Goal: Check status: Check status

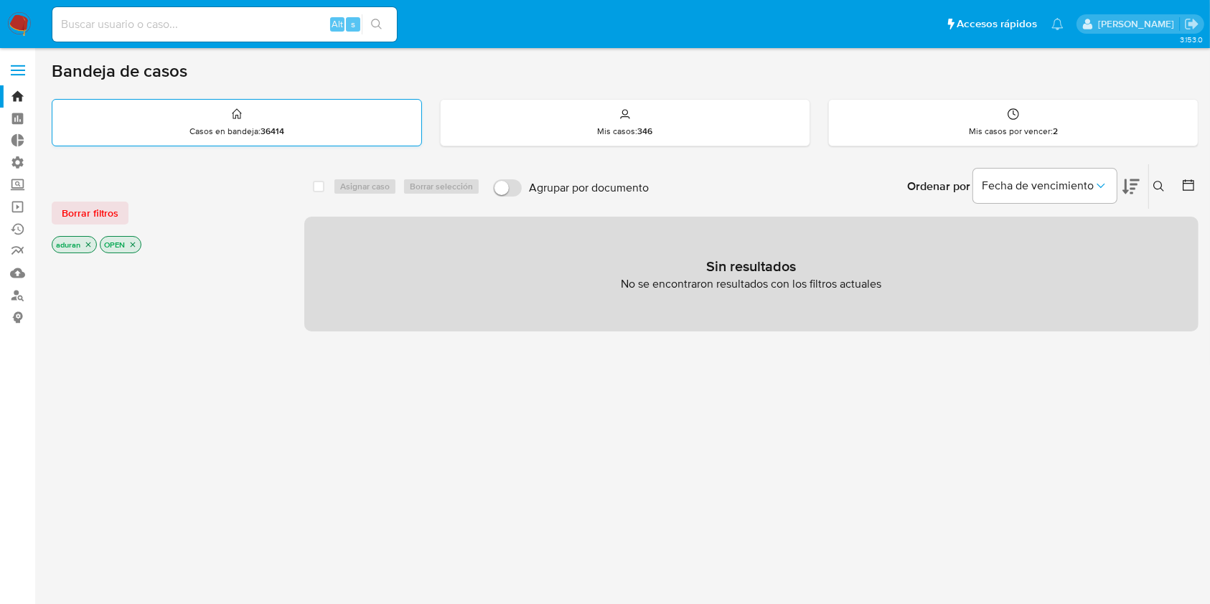
click at [229, 129] on p "Casos en bandeja : 36414" at bounding box center [236, 131] width 95 height 11
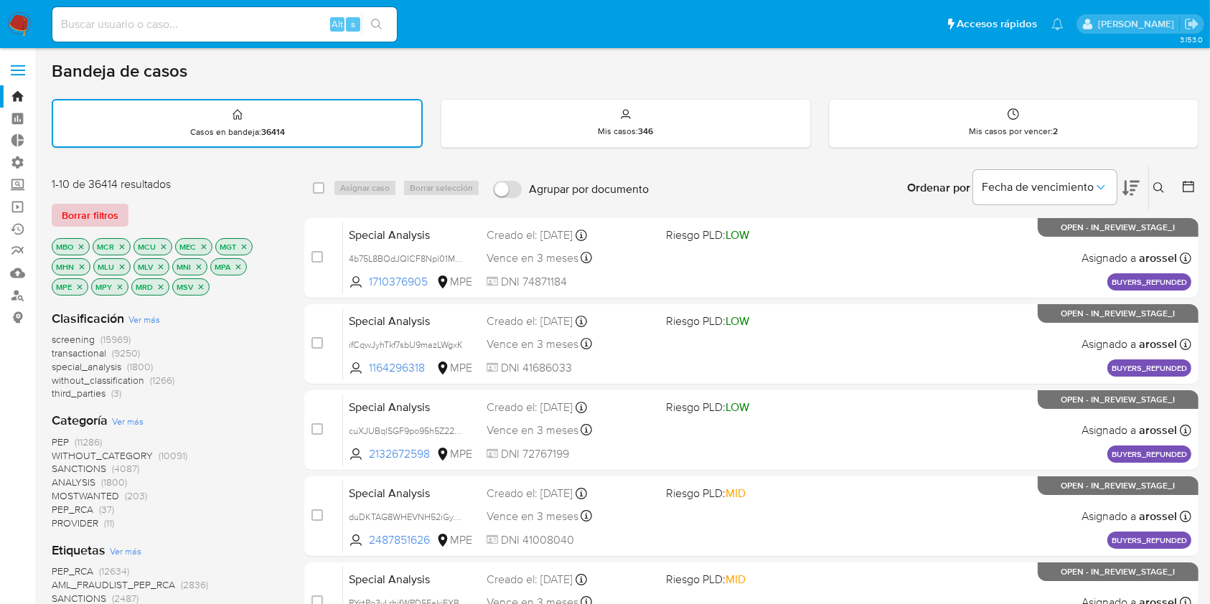
click at [86, 212] on span "Borrar filtros" at bounding box center [90, 215] width 57 height 20
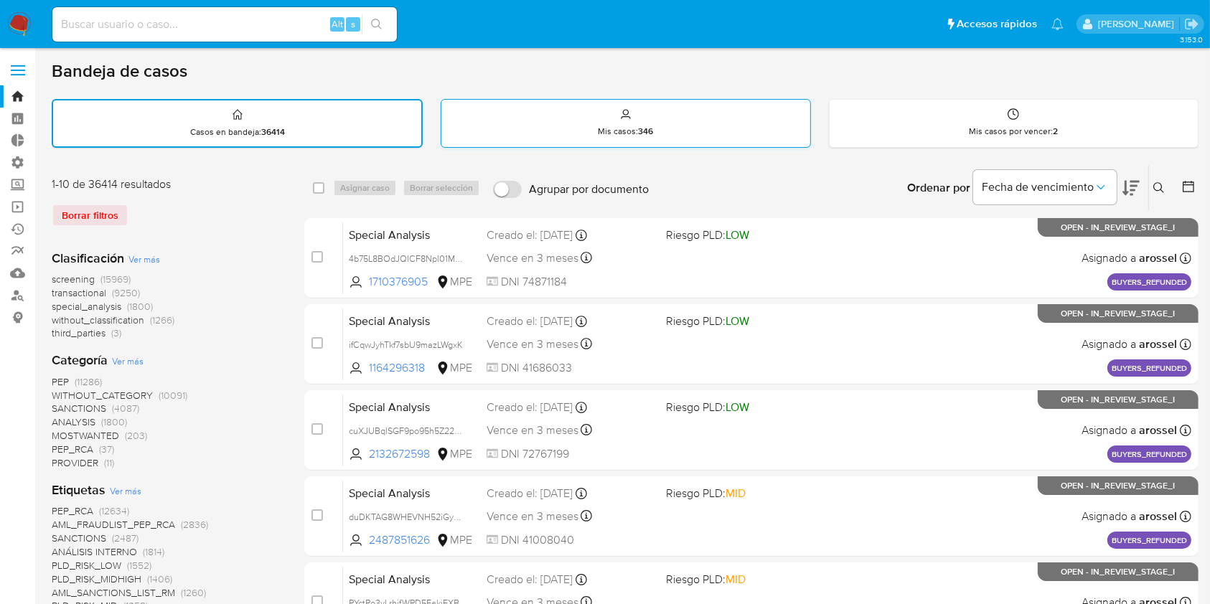
click at [713, 126] on div "Mis casos : 346" at bounding box center [625, 123] width 368 height 46
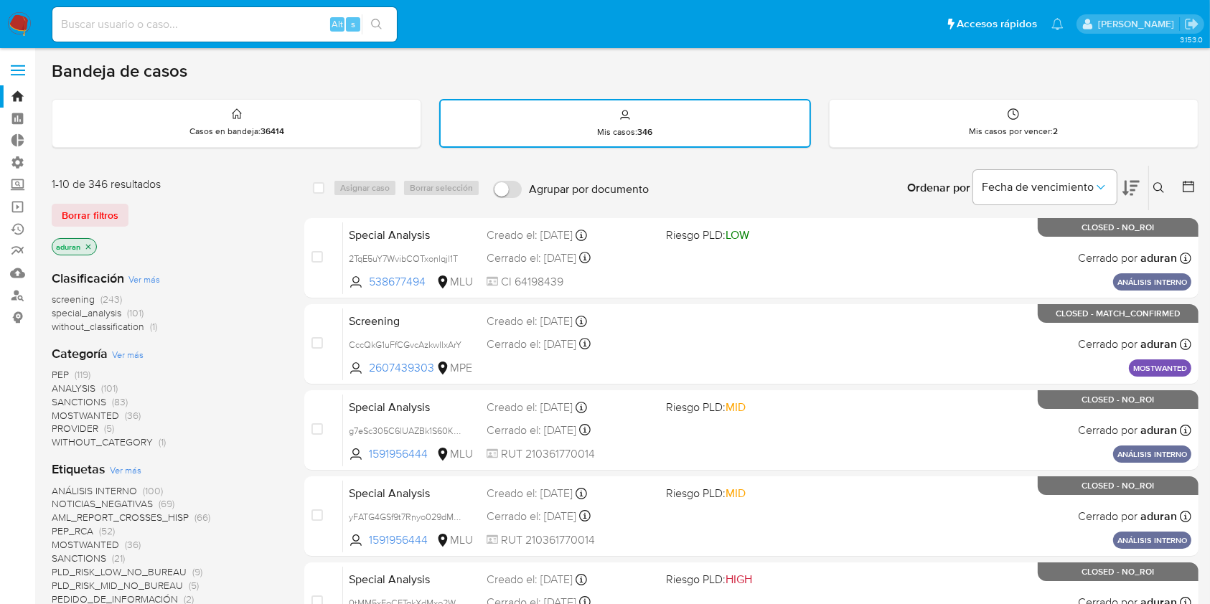
click at [86, 243] on icon "close-filter" at bounding box center [88, 247] width 9 height 9
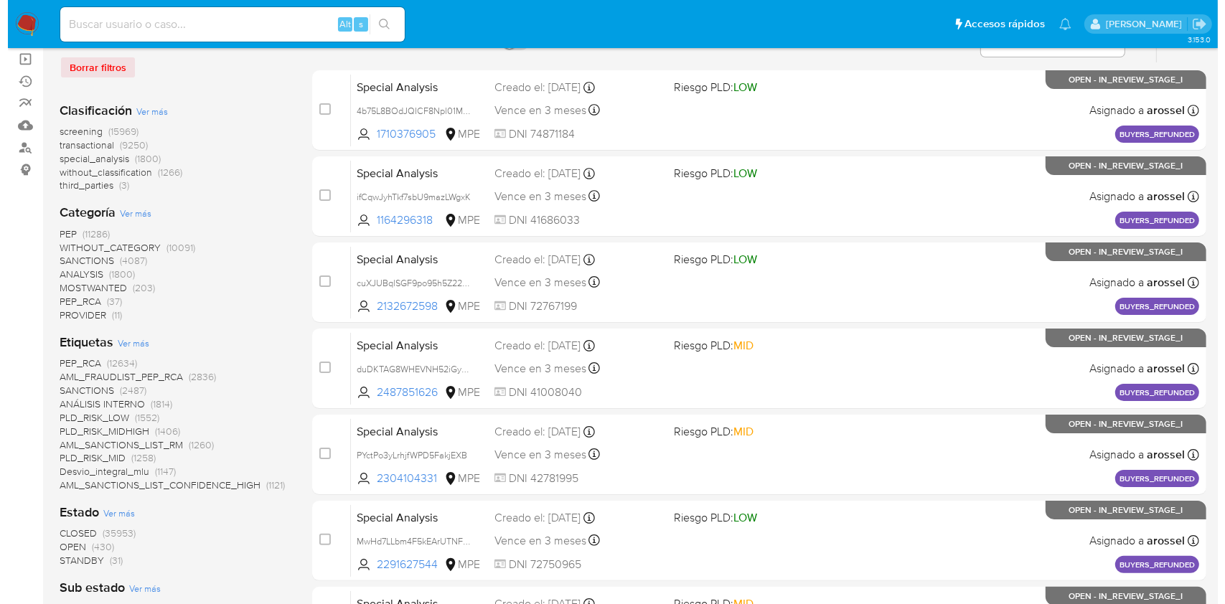
scroll to position [383, 0]
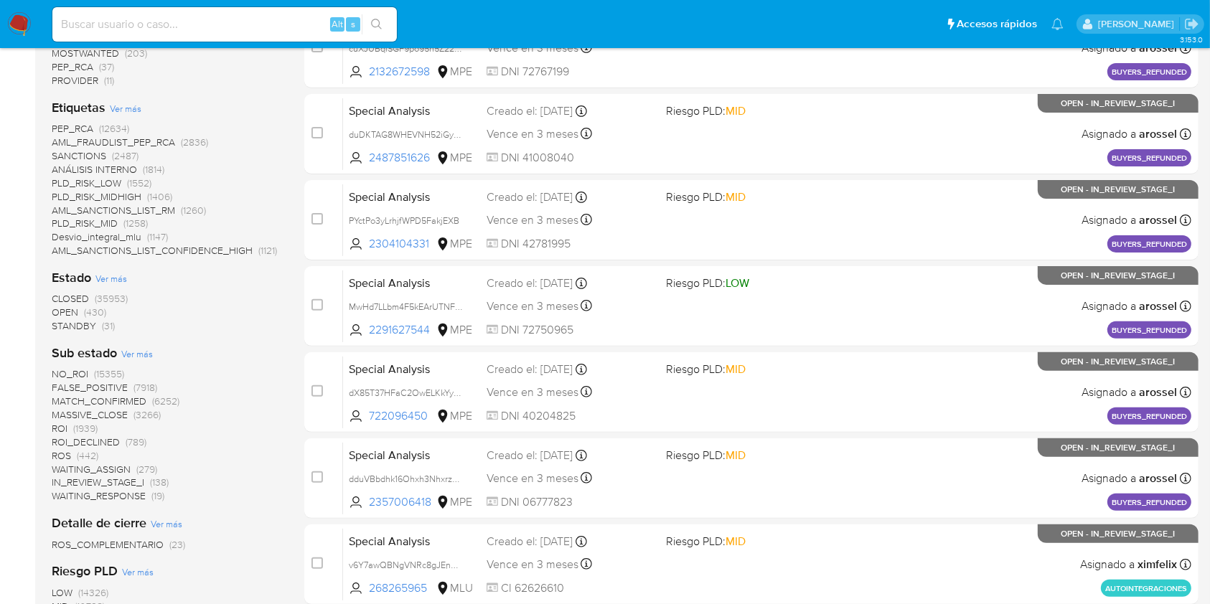
click at [122, 278] on span "Ver más" at bounding box center [111, 278] width 32 height 13
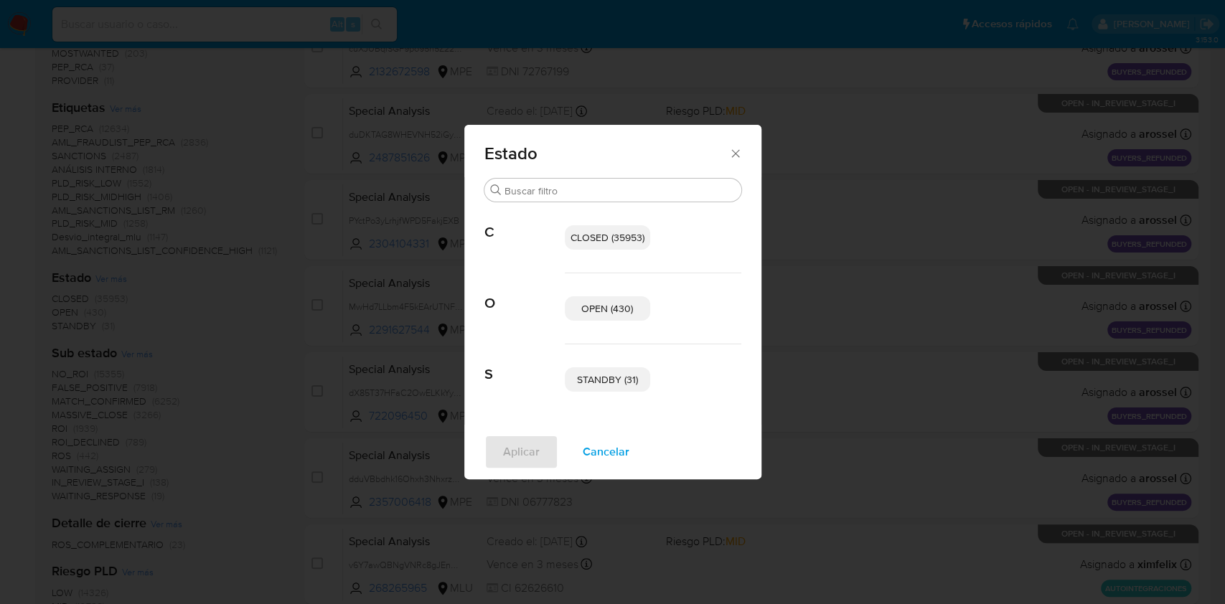
click at [608, 377] on span "STANDBY (31)" at bounding box center [607, 379] width 61 height 14
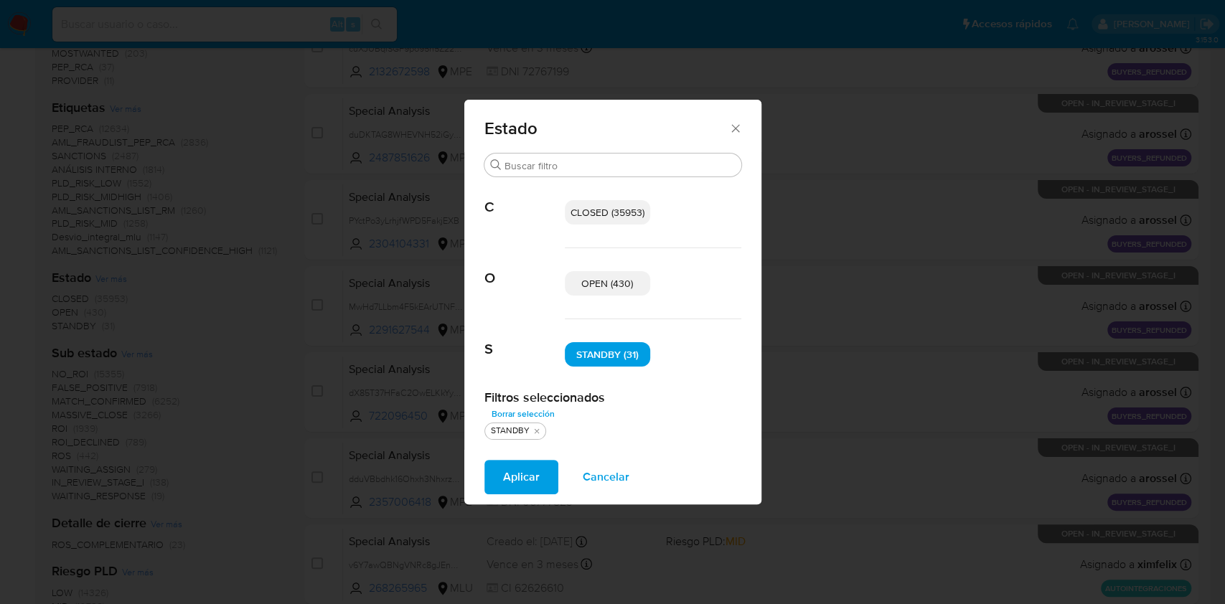
click at [596, 290] on span "OPEN (430)" at bounding box center [607, 283] width 52 height 14
click at [513, 476] on span "Aplicar" at bounding box center [521, 477] width 37 height 32
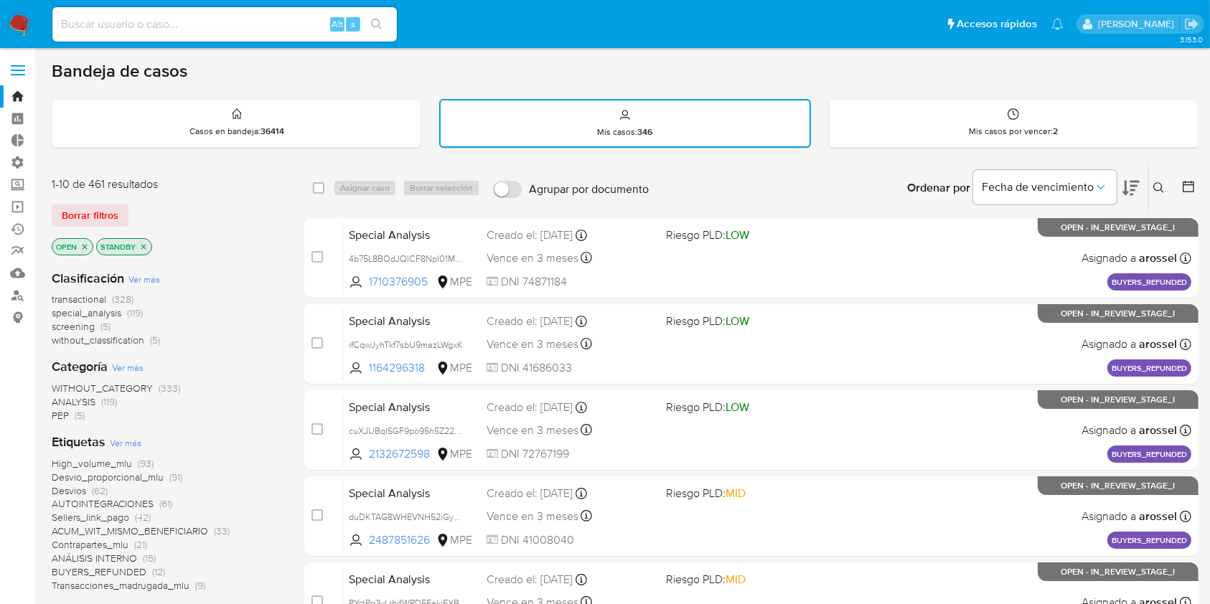
click at [265, 192] on div "1-10 de 461 resultados Borrar filtros OPEN STANDBY" at bounding box center [167, 218] width 230 height 82
click at [336, 161] on div "Bandeja de casos Casos en bandeja : 36414 Mis casos : 346 Mis casos por vencer …" at bounding box center [625, 606] width 1147 height 1092
click at [330, 158] on div "Bandeja de casos Casos en bandeja : 36414 Mis casos : 346 Mis casos por vencer …" at bounding box center [625, 606] width 1147 height 1092
click at [702, 62] on div "Bandeja de casos" at bounding box center [625, 71] width 1147 height 22
click at [148, 275] on span "Ver más" at bounding box center [144, 279] width 32 height 13
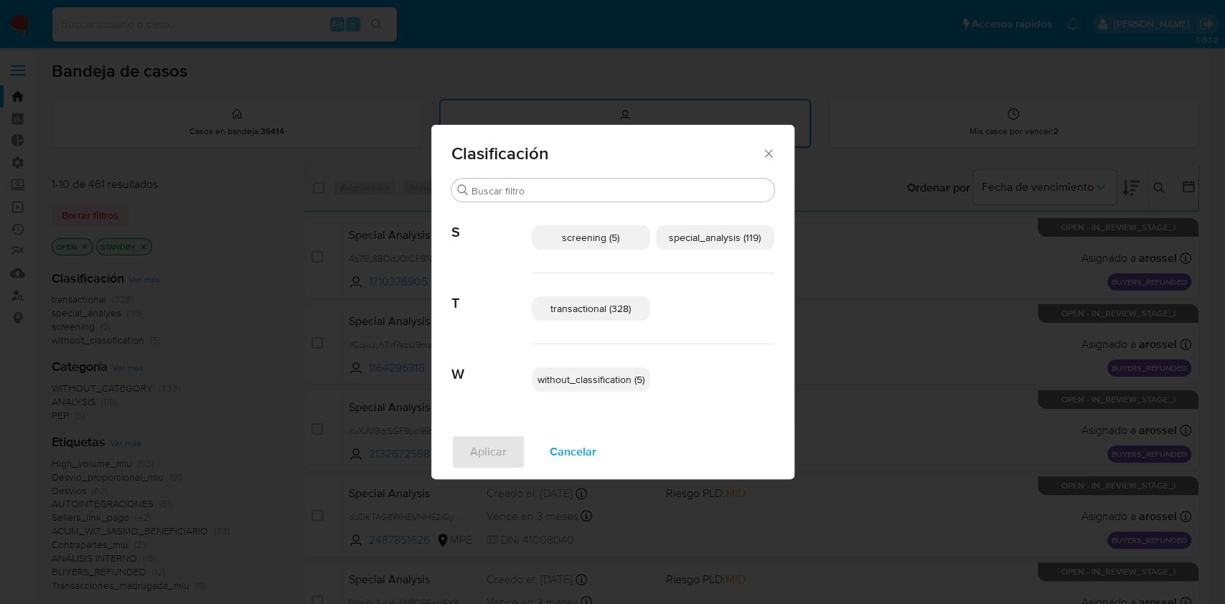
click at [611, 296] on p "transactional (328)" at bounding box center [591, 308] width 118 height 24
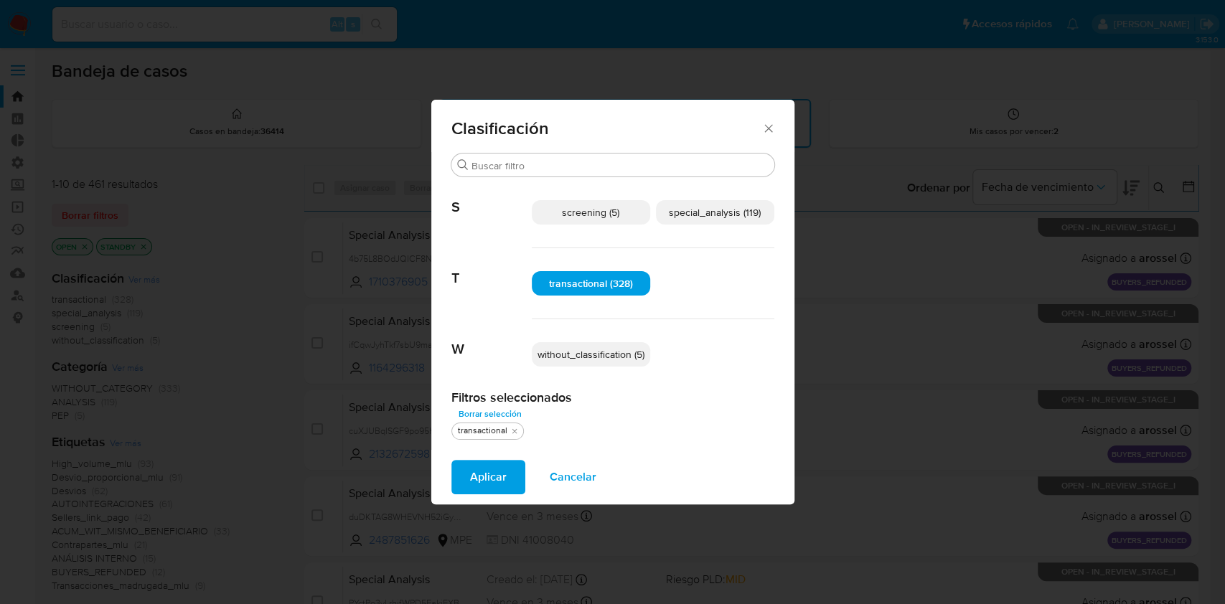
click at [715, 210] on span "special_analysis (119)" at bounding box center [715, 212] width 92 height 14
click at [515, 432] on icon "quitar transactional" at bounding box center [514, 431] width 9 height 9
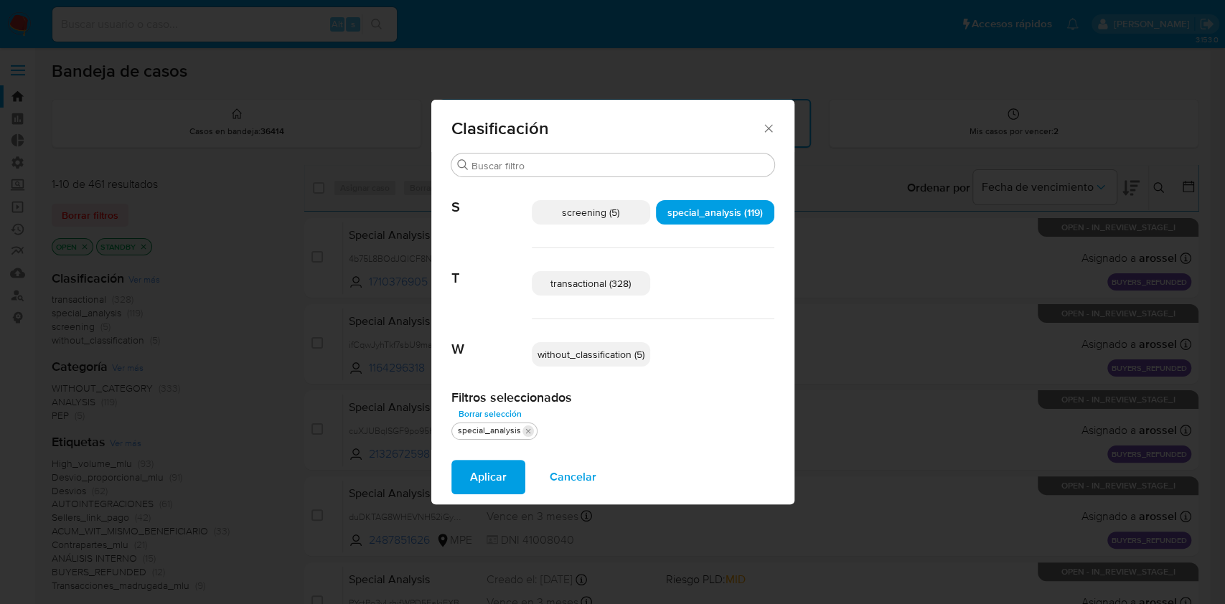
click at [524, 431] on icon "quitar special_analysis" at bounding box center [528, 431] width 9 height 9
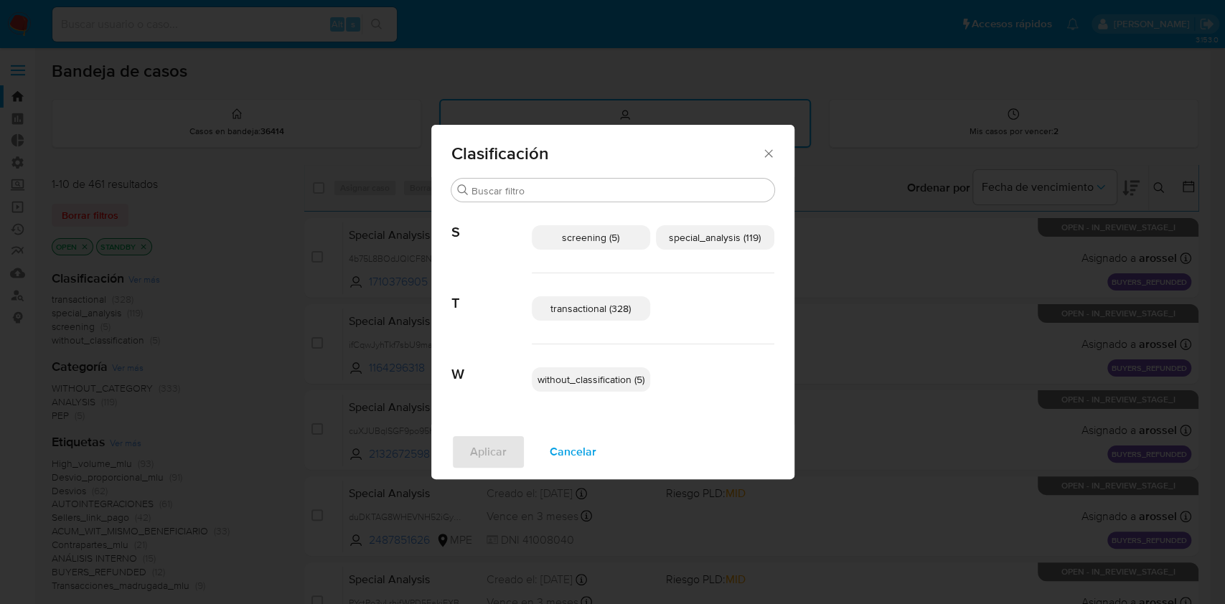
click at [616, 364] on div "without_classification (5)" at bounding box center [653, 379] width 243 height 70
click at [613, 383] on span "without_classification (5)" at bounding box center [591, 379] width 107 height 14
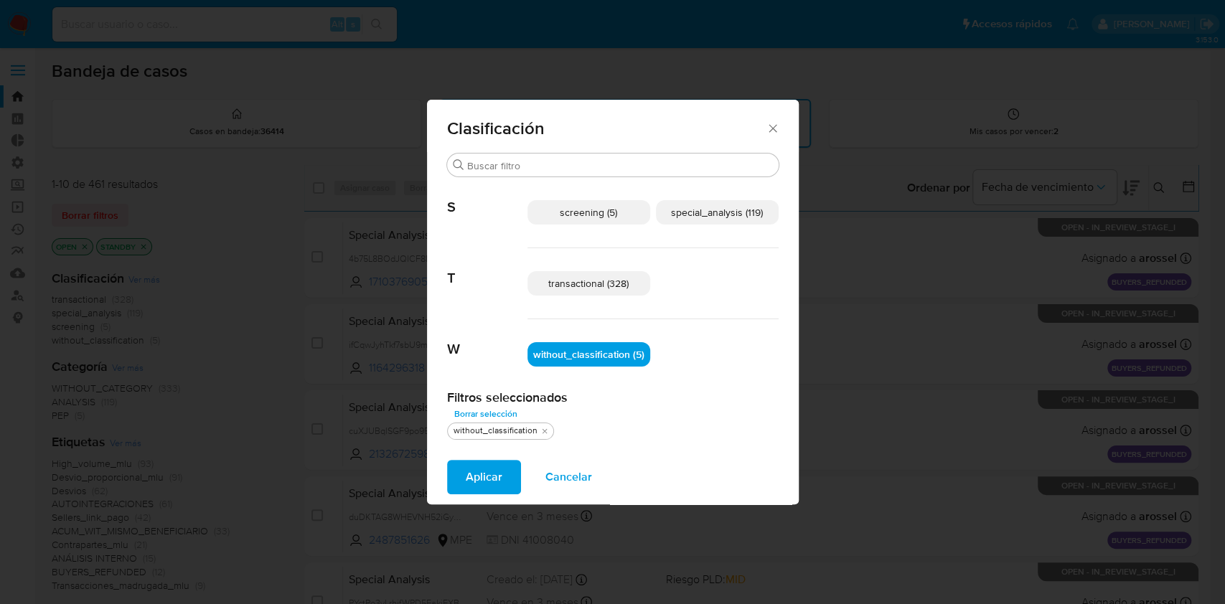
click at [475, 474] on span "Aplicar" at bounding box center [484, 477] width 37 height 32
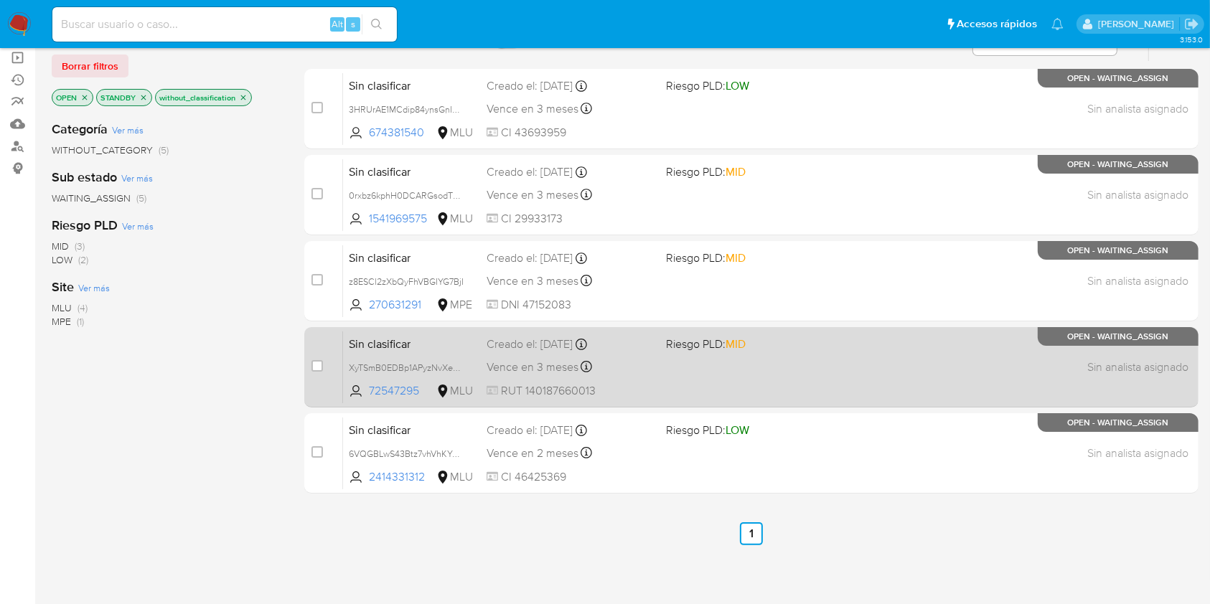
scroll to position [218, 0]
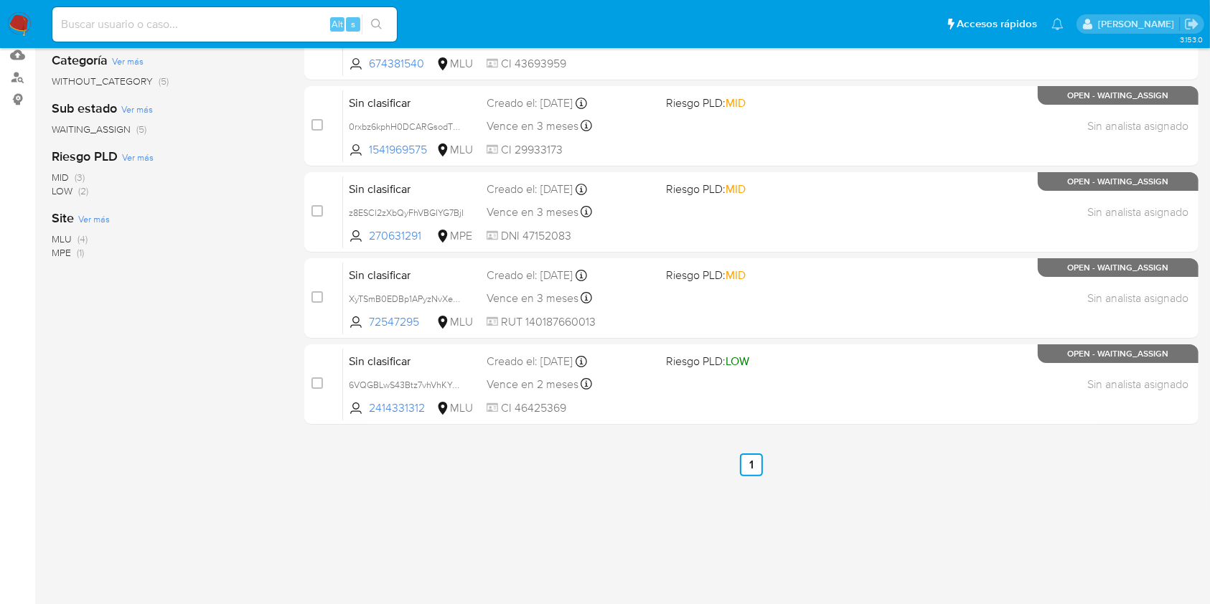
click at [110, 489] on div "Categoría Ver más WITHOUT_CATEGORY (5) Sub estado Ver más WAITING_ASSIGN (5) Ri…" at bounding box center [167, 284] width 230 height 488
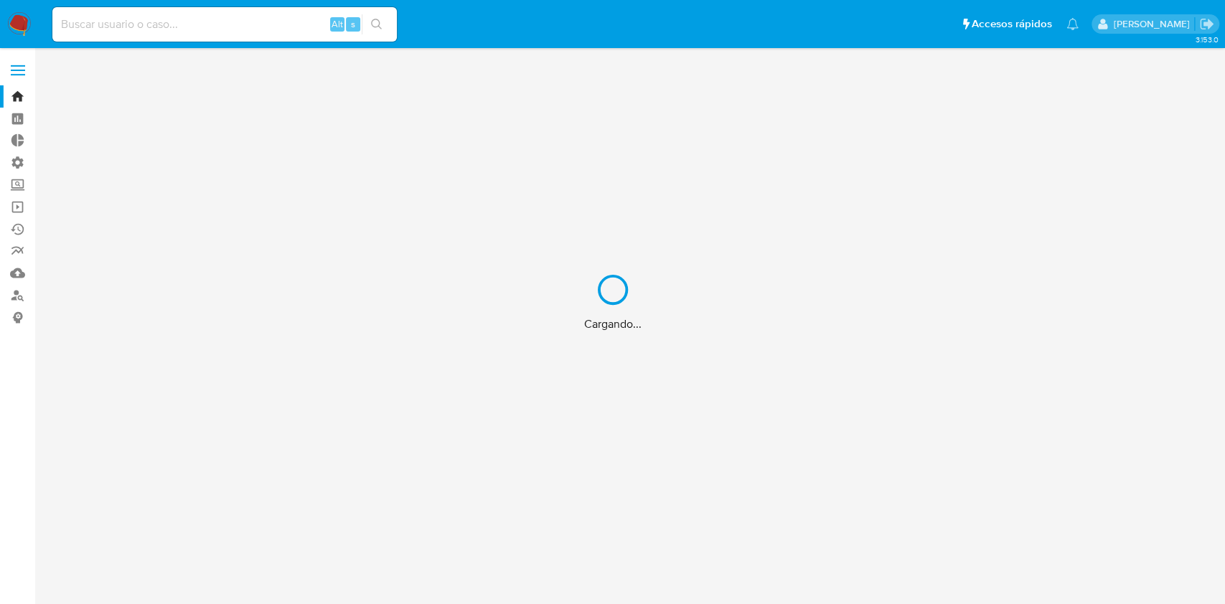
click at [171, 14] on div "Cargando..." at bounding box center [612, 302] width 1225 height 604
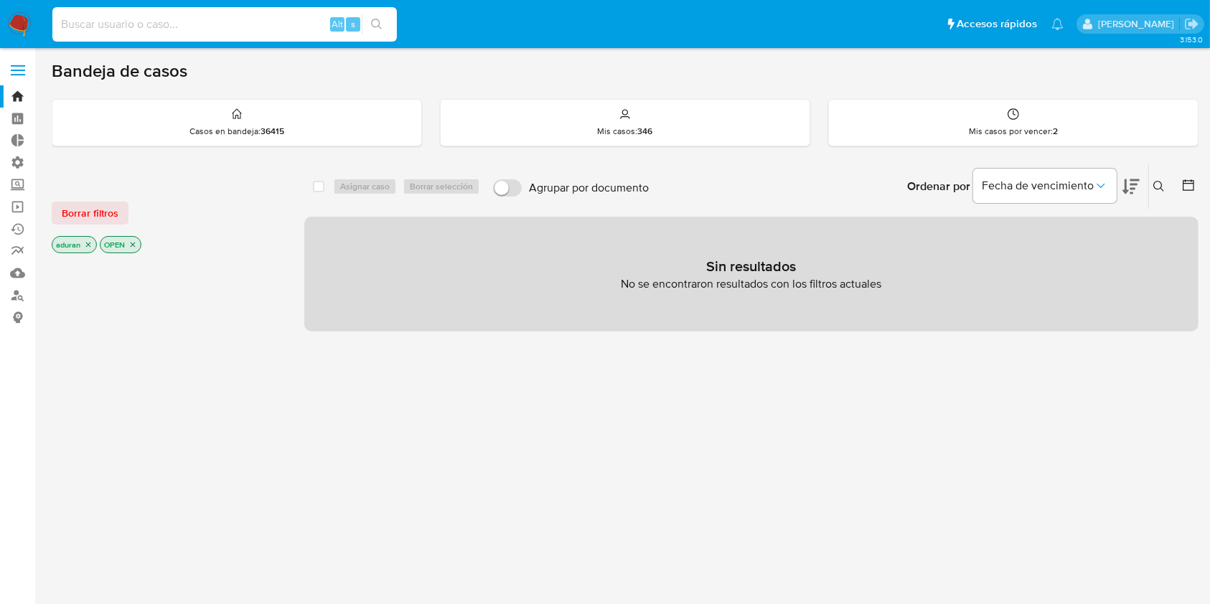
click at [159, 24] on input at bounding box center [224, 24] width 344 height 19
paste input "1296772405"
type input "1296772405"
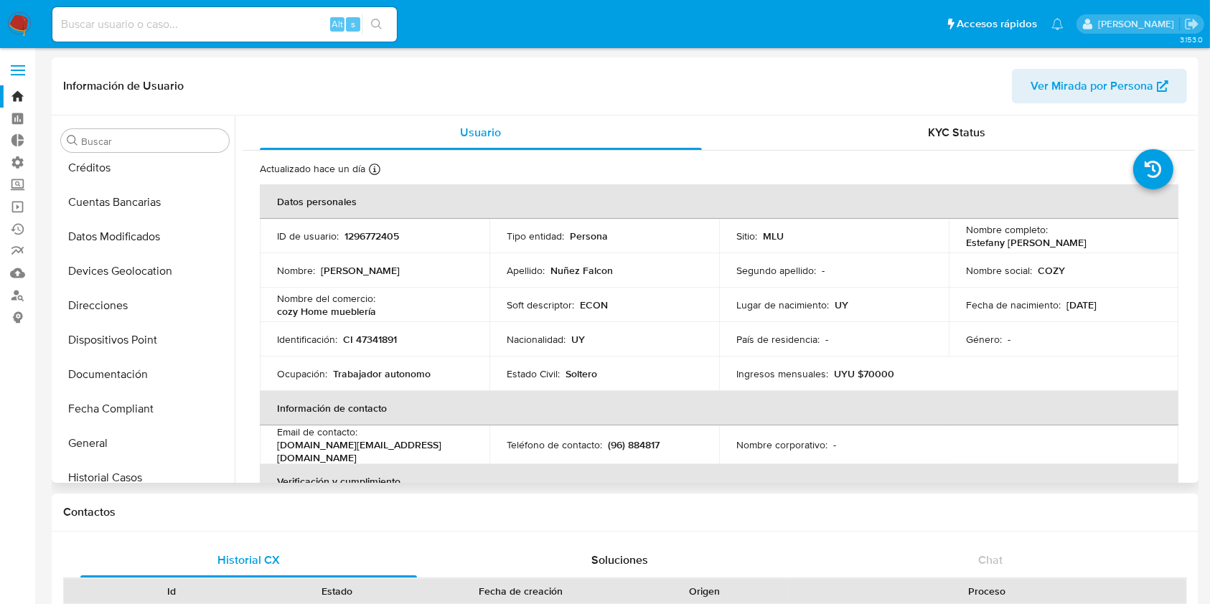
scroll to position [145, 0]
select select "10"
click at [109, 377] on button "Documentación" at bounding box center [139, 374] width 168 height 34
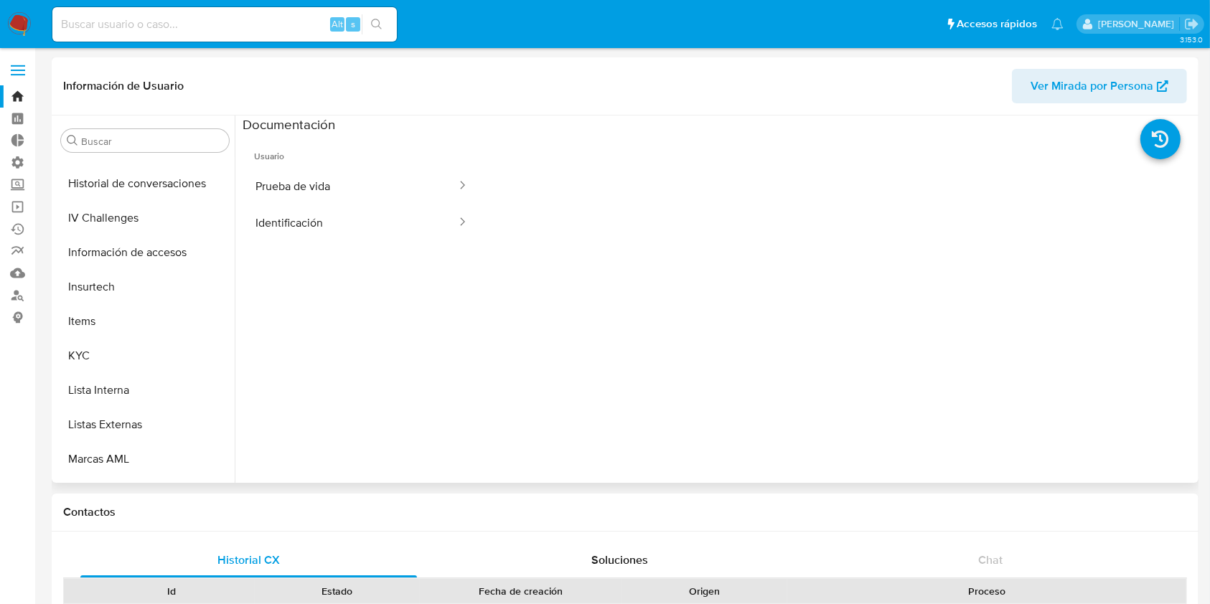
scroll to position [509, 0]
click at [106, 357] on button "KYC" at bounding box center [139, 355] width 168 height 34
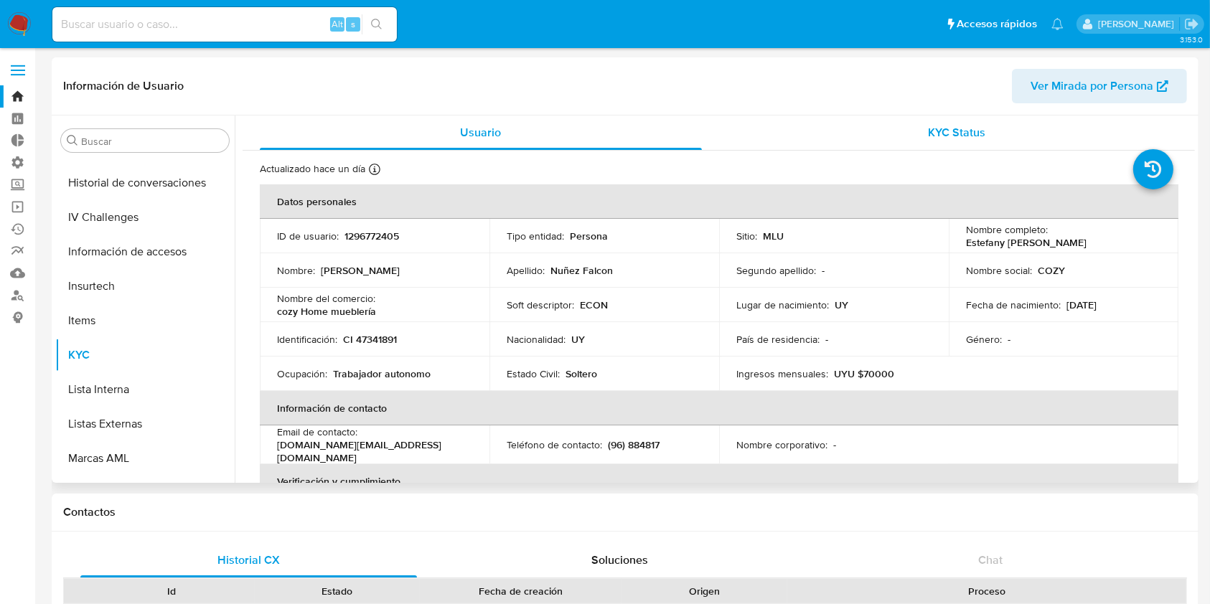
click at [913, 128] on div "KYC Status" at bounding box center [957, 133] width 442 height 34
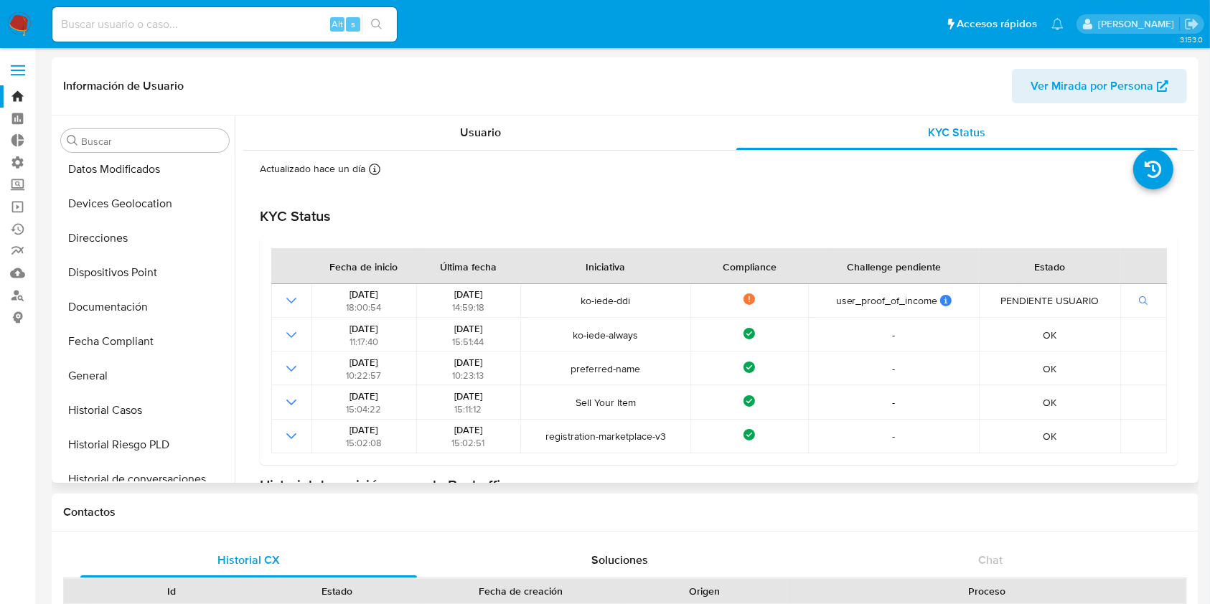
scroll to position [213, 0]
click at [132, 297] on button "Documentación" at bounding box center [139, 306] width 168 height 34
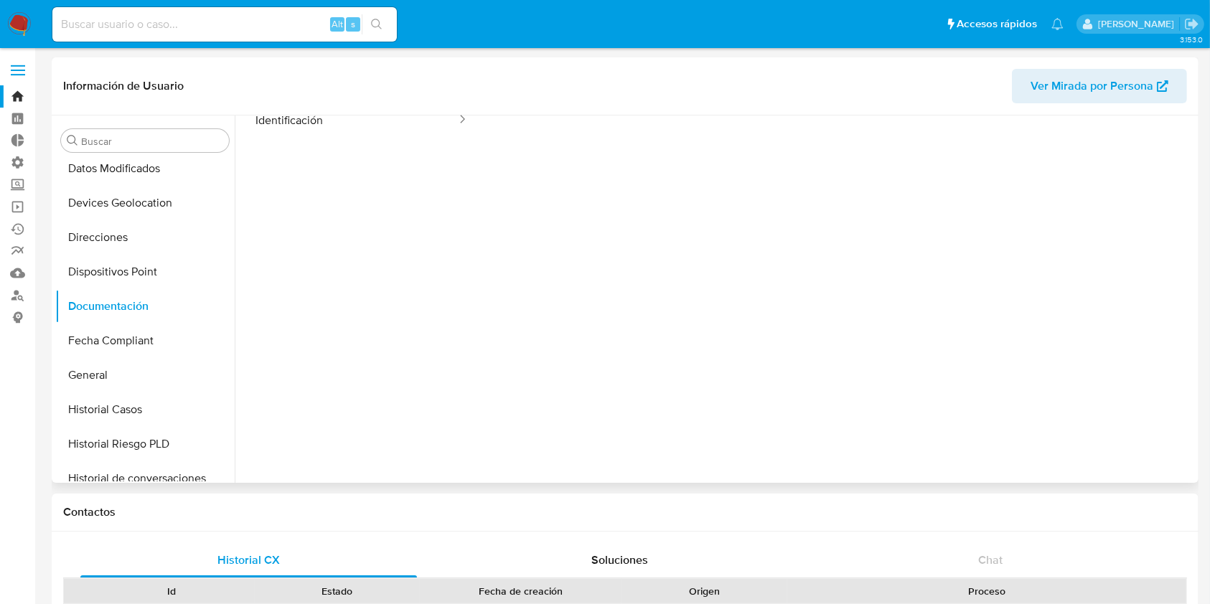
scroll to position [116, 0]
click at [199, 30] on input at bounding box center [224, 24] width 344 height 19
paste input "89314832"
type input "89314832"
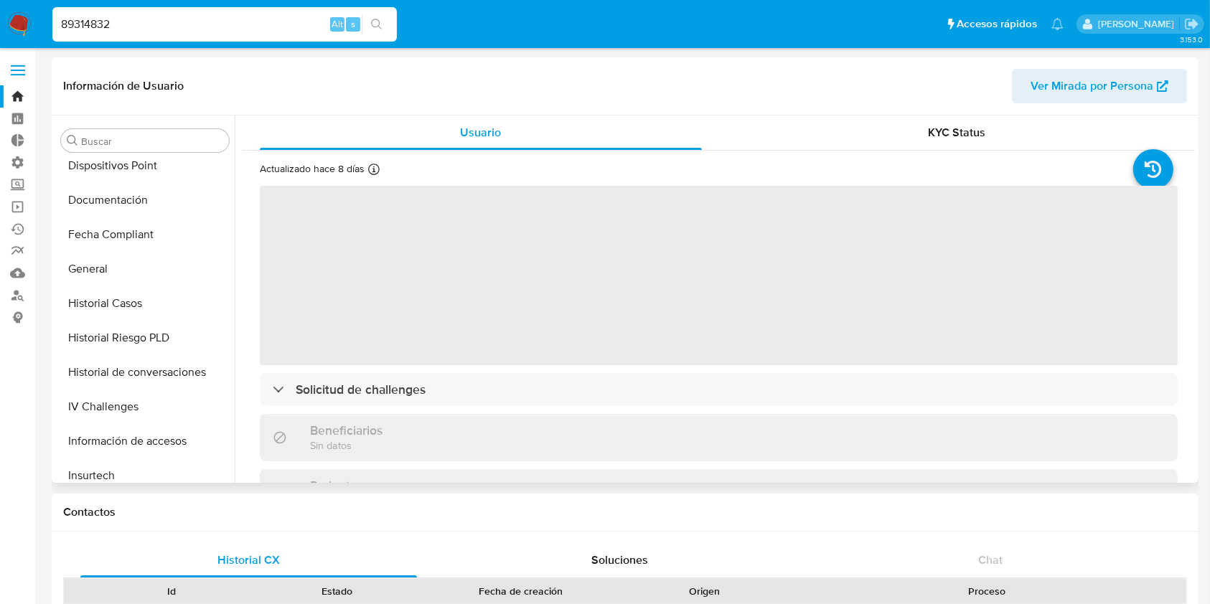
scroll to position [319, 0]
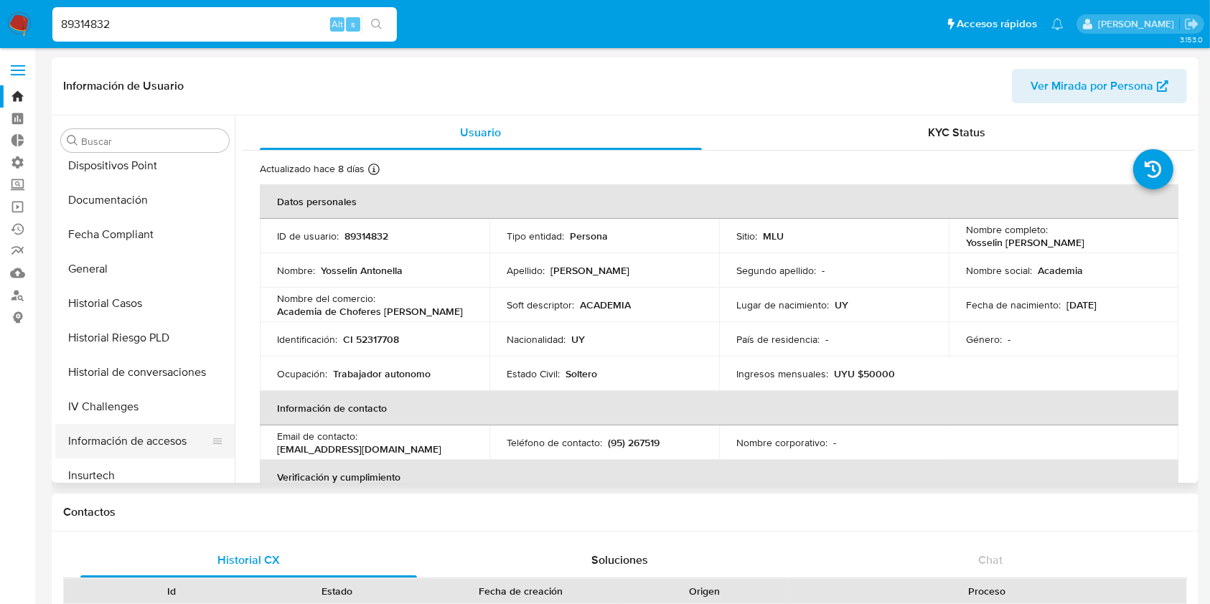
select select "10"
click at [126, 197] on button "Documentación" at bounding box center [139, 200] width 168 height 34
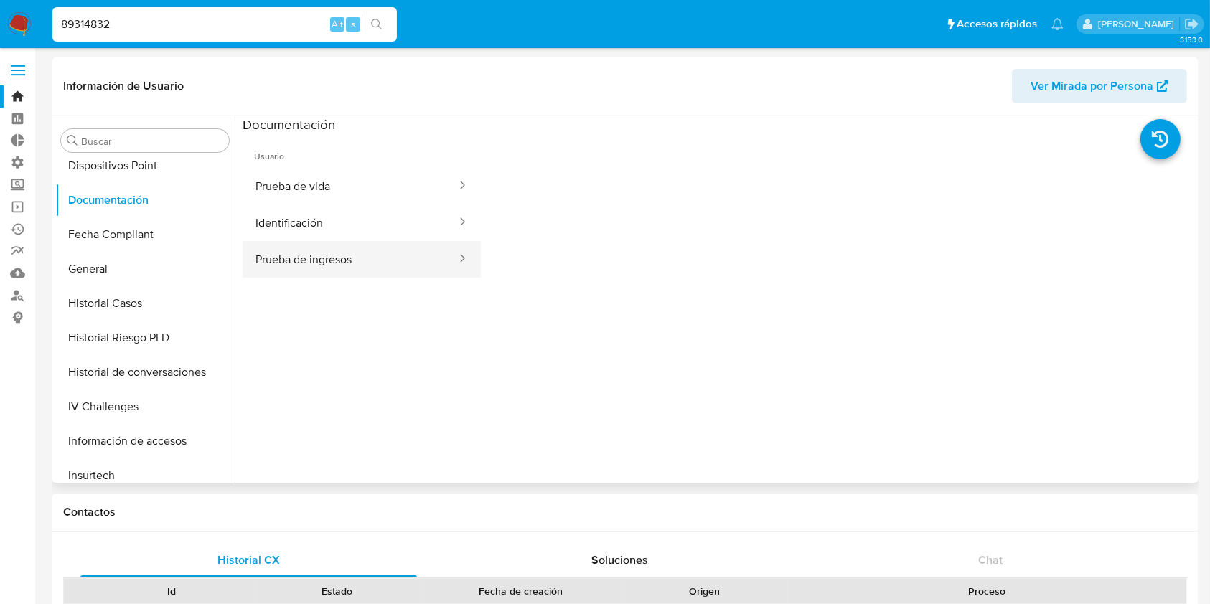
click at [344, 262] on button "Prueba de ingresos" at bounding box center [350, 259] width 215 height 37
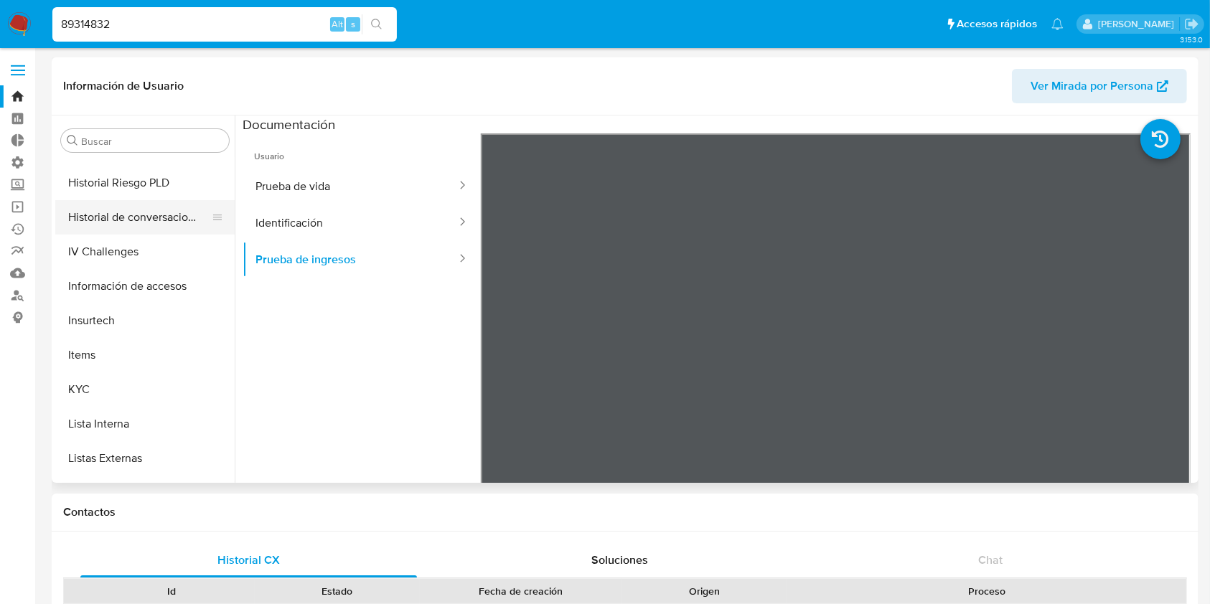
scroll to position [476, 0]
click at [100, 396] on button "KYC" at bounding box center [139, 388] width 168 height 34
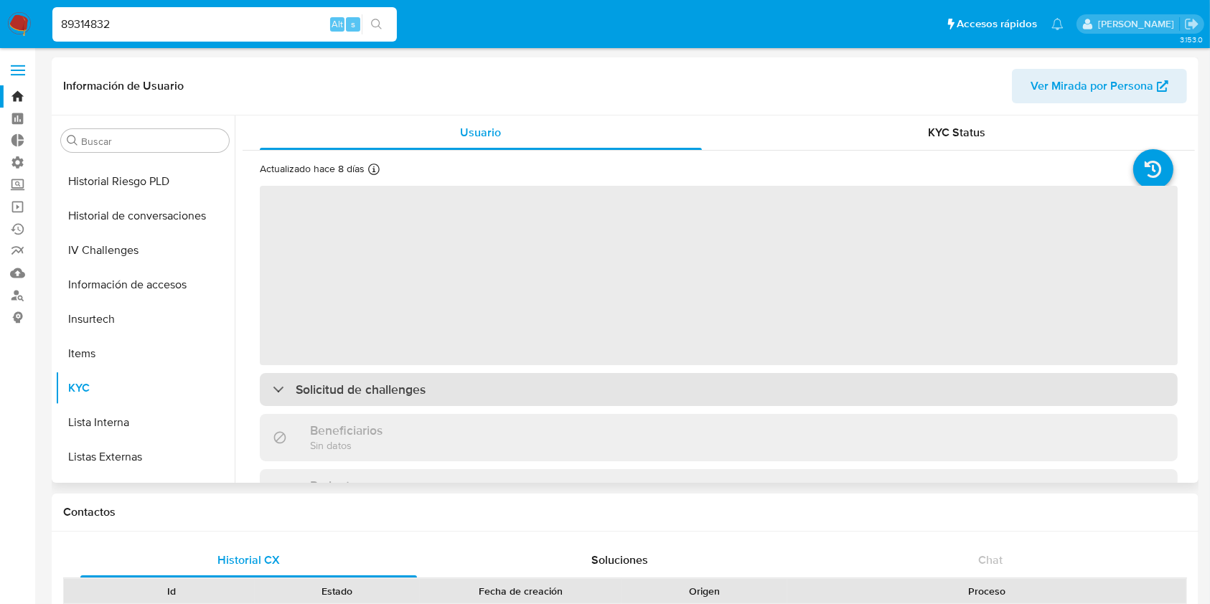
click at [709, 377] on div "Solicitud de challenges" at bounding box center [719, 389] width 918 height 33
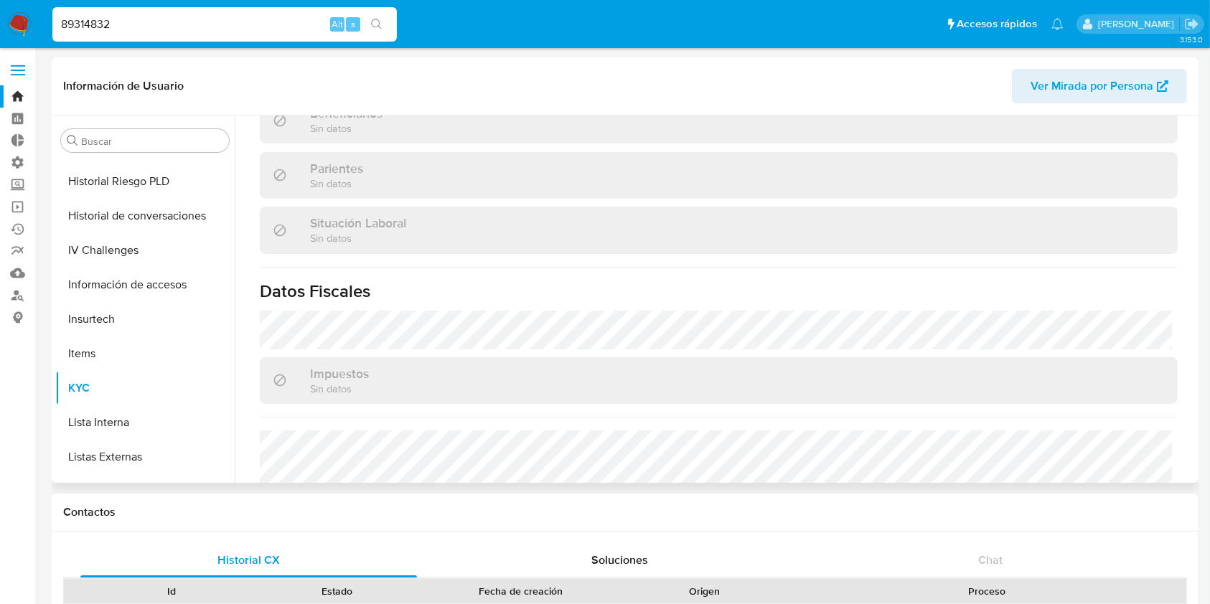
scroll to position [821, 0]
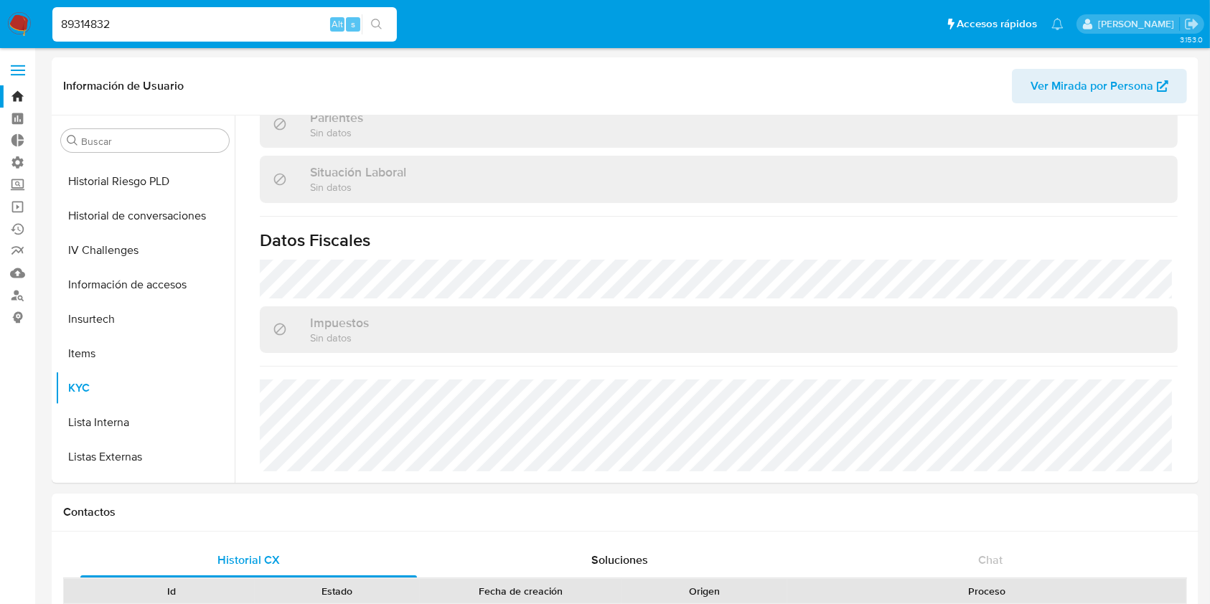
click at [249, 20] on input "89314832" at bounding box center [224, 24] width 344 height 19
click at [169, 21] on input at bounding box center [224, 24] width 344 height 19
drag, startPoint x: 0, startPoint y: 544, endPoint x: 144, endPoint y: 326, distance: 261.5
click at [180, 27] on input "227436" at bounding box center [224, 24] width 344 height 19
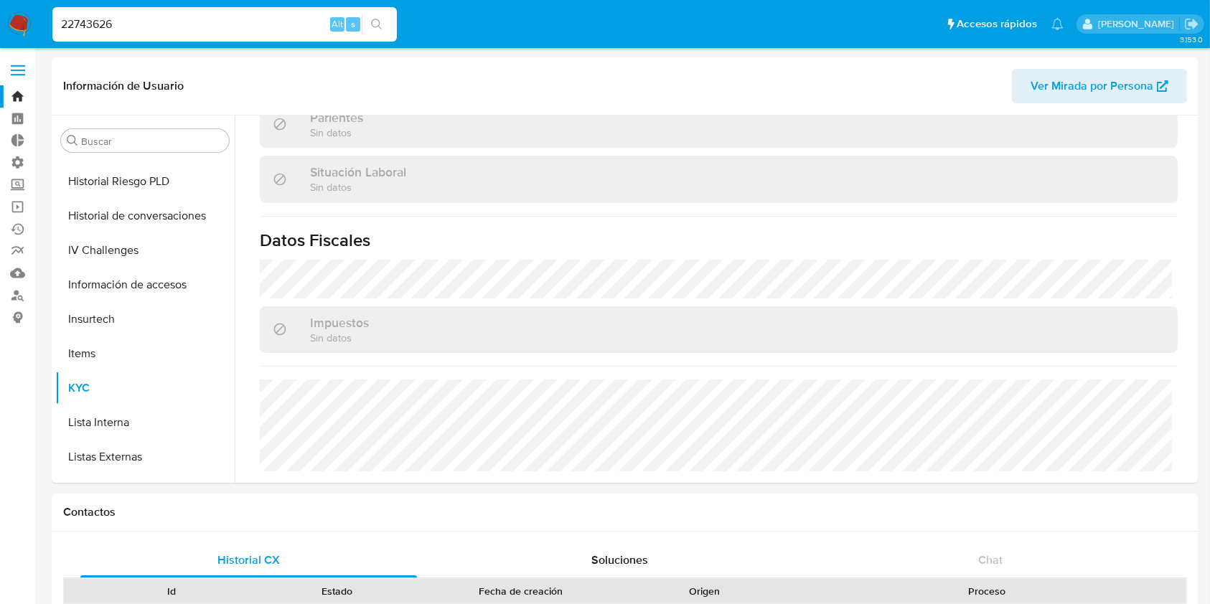
type input "22743626"
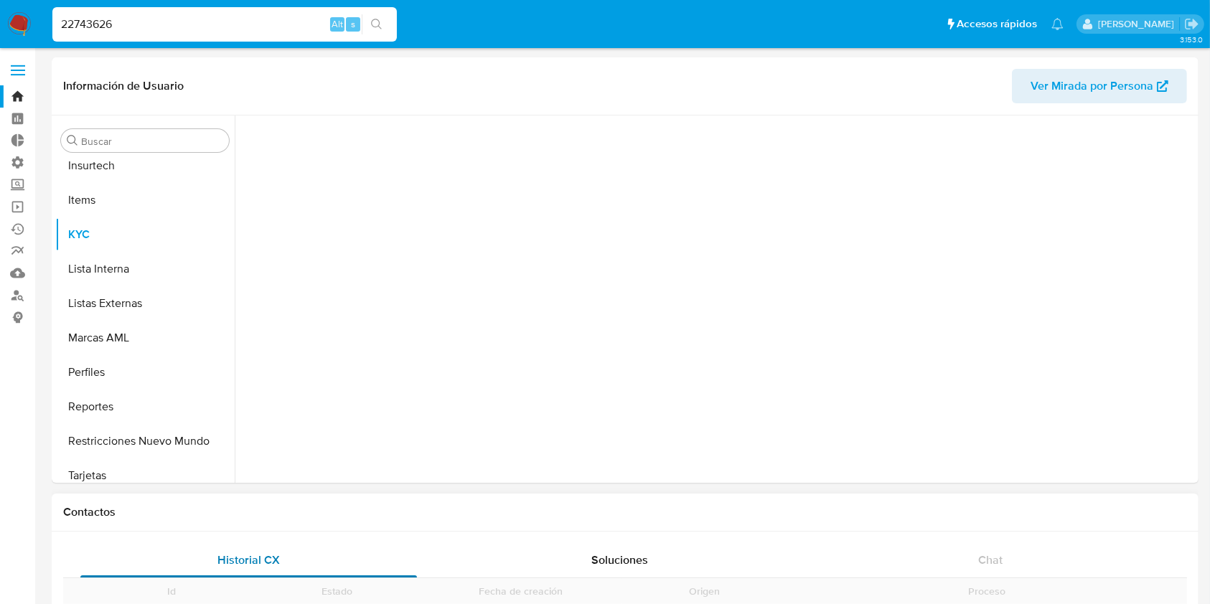
scroll to position [641, 0]
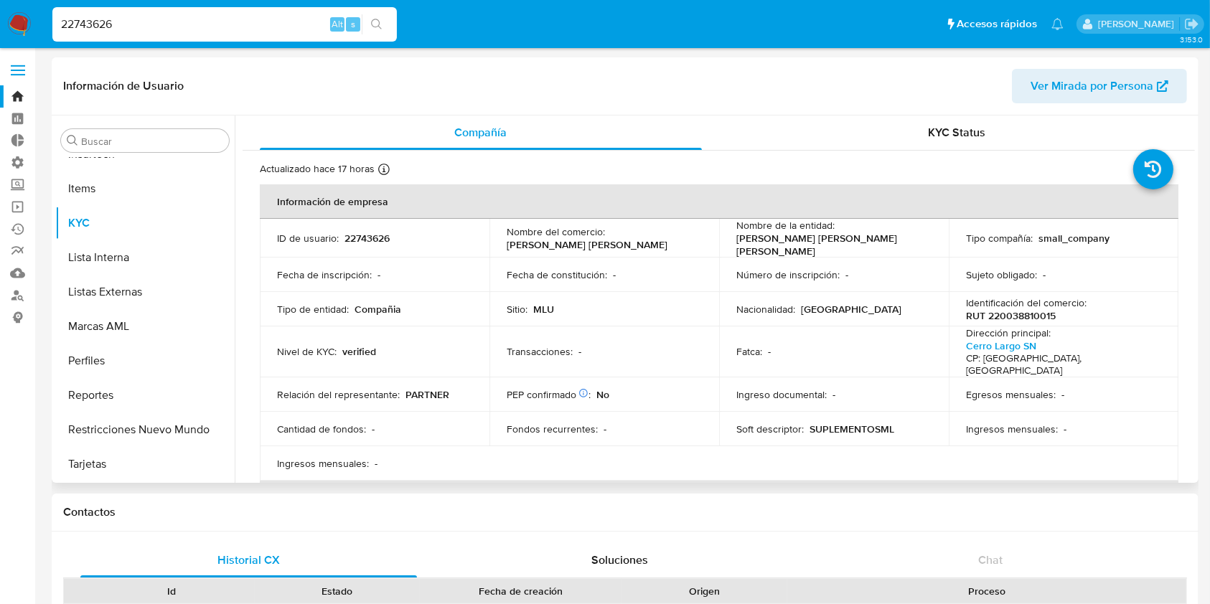
select select "10"
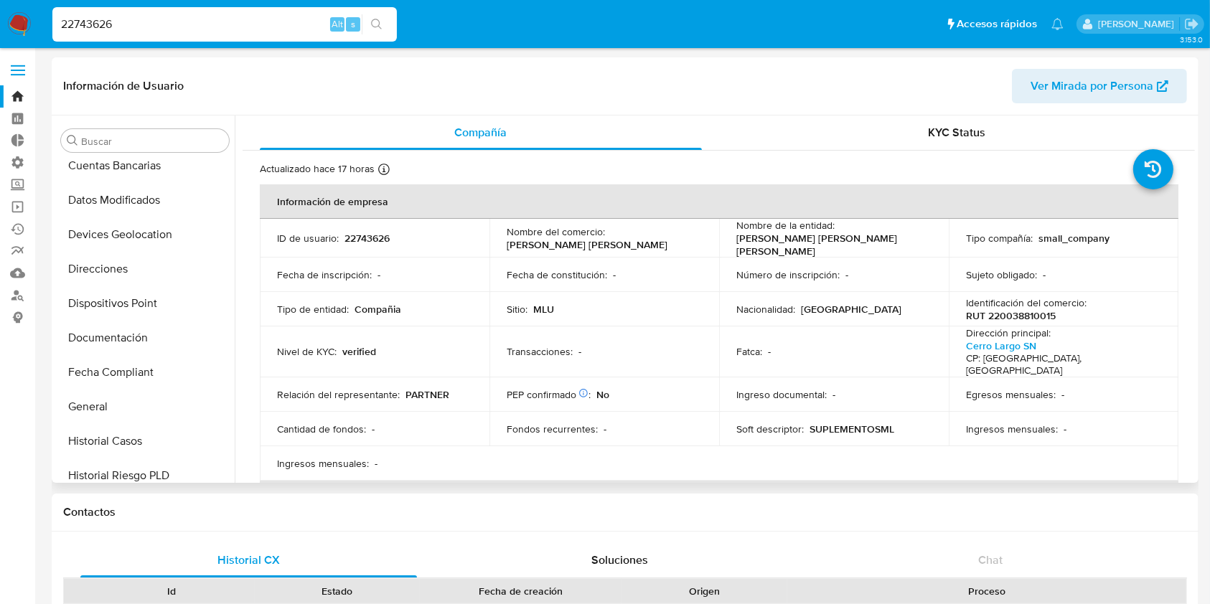
scroll to position [162, 0]
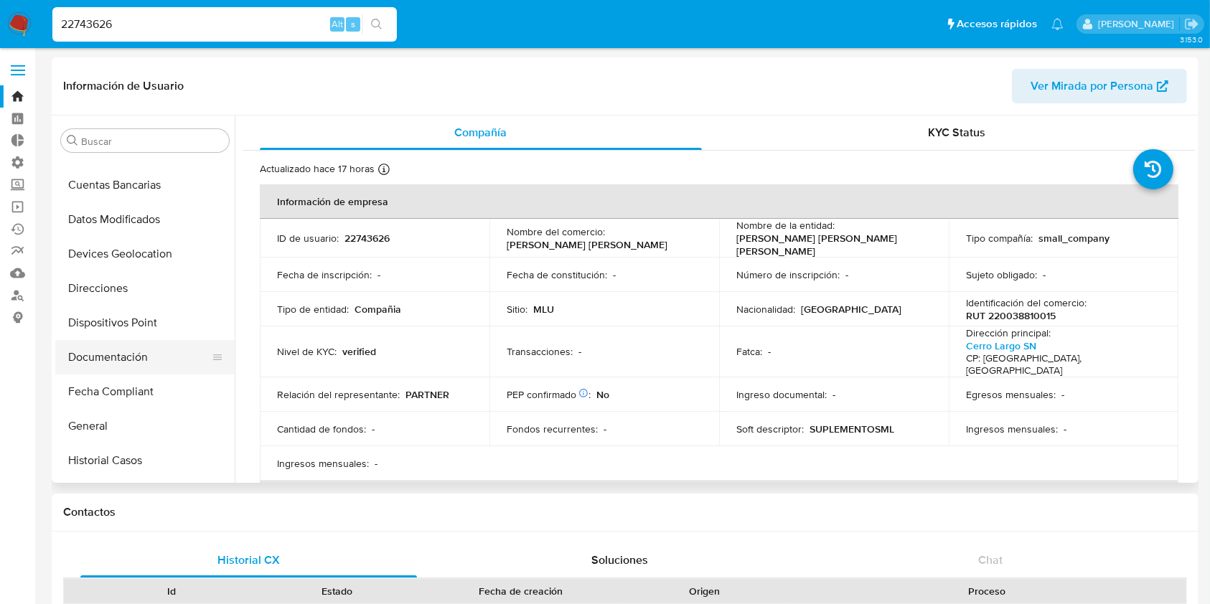
click at [143, 365] on button "Documentación" at bounding box center [139, 357] width 168 height 34
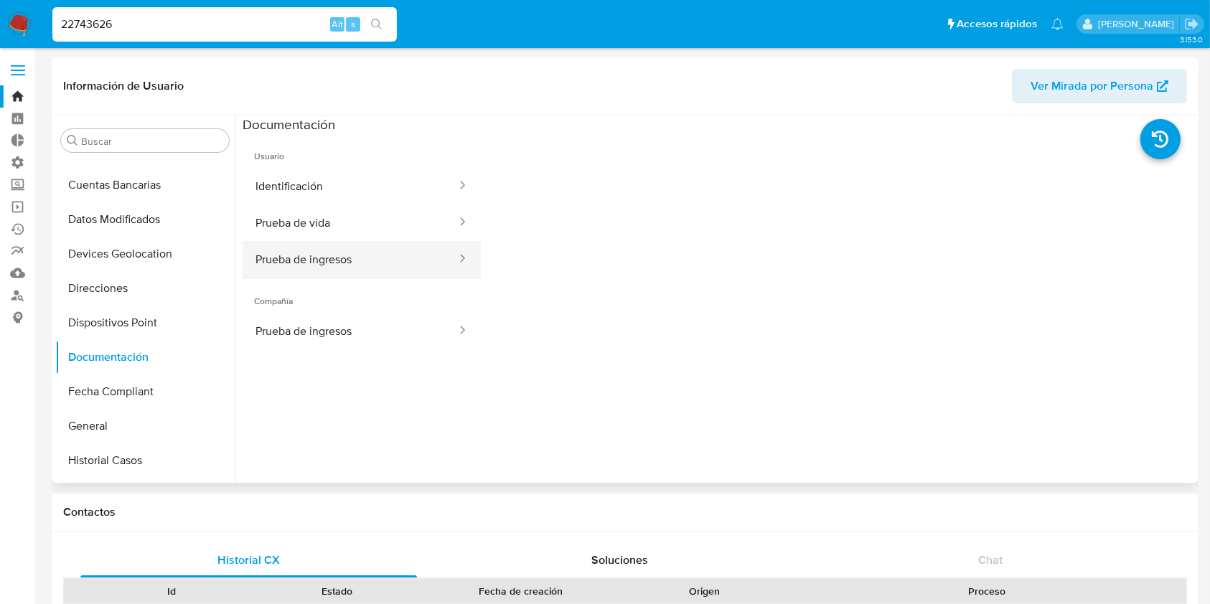
click at [376, 258] on button "Prueba de ingresos" at bounding box center [350, 259] width 215 height 37
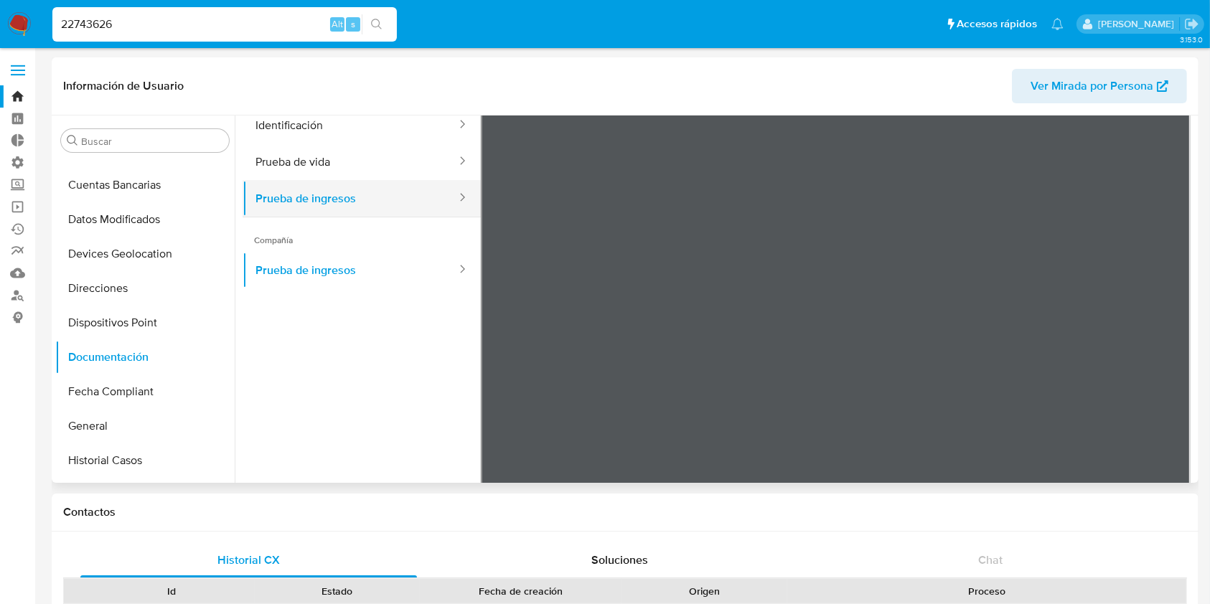
scroll to position [0, 0]
